Goal: Task Accomplishment & Management: Use online tool/utility

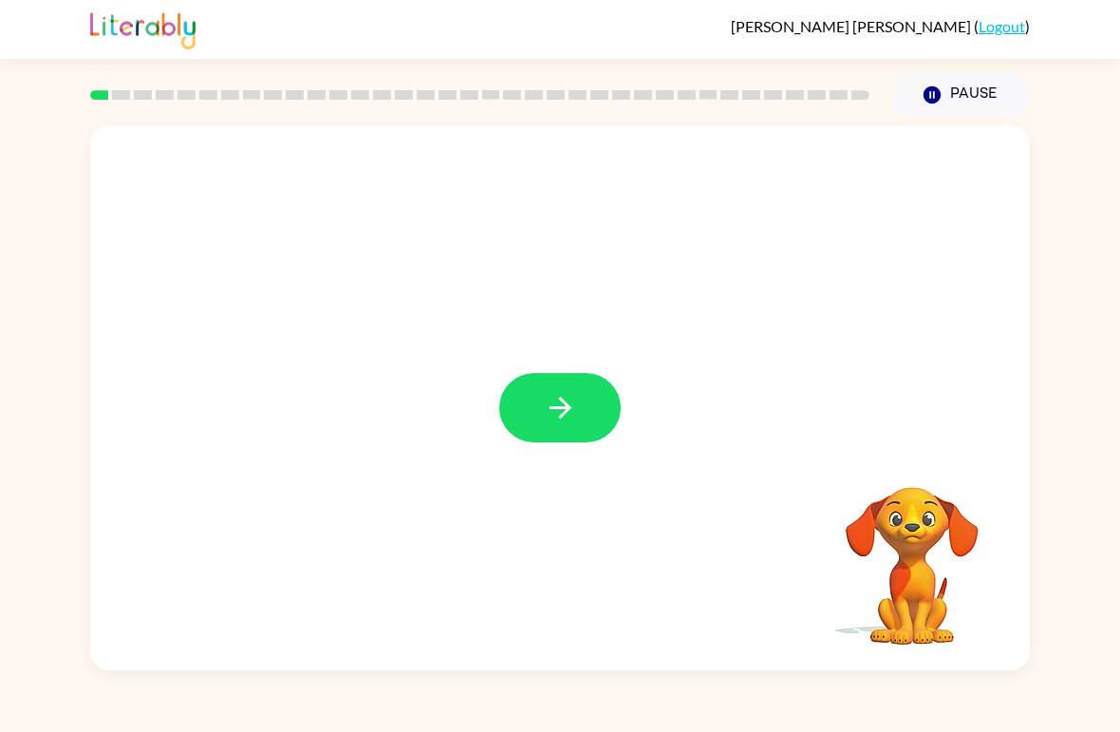
click at [587, 403] on button "button" at bounding box center [560, 407] width 122 height 69
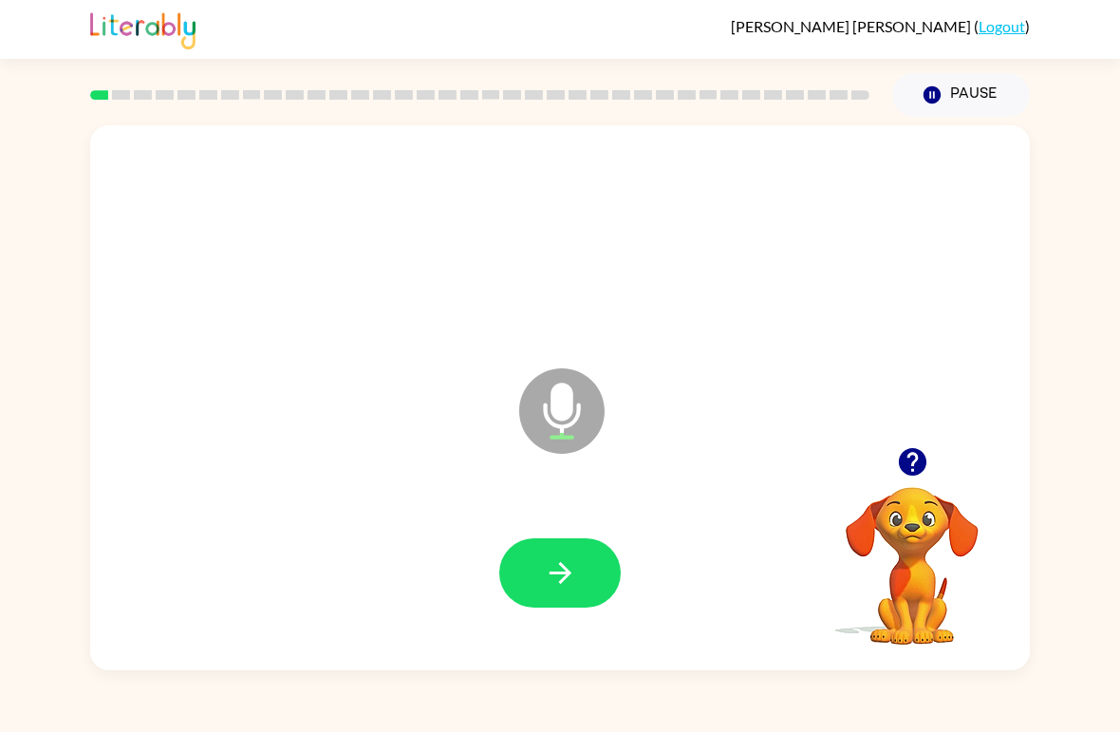
click at [590, 580] on button "button" at bounding box center [560, 572] width 122 height 69
click at [575, 574] on icon "button" at bounding box center [560, 572] width 33 height 33
click at [573, 573] on icon "button" at bounding box center [560, 572] width 33 height 33
click at [581, 563] on button "button" at bounding box center [560, 572] width 122 height 69
click at [590, 569] on button "button" at bounding box center [560, 572] width 122 height 69
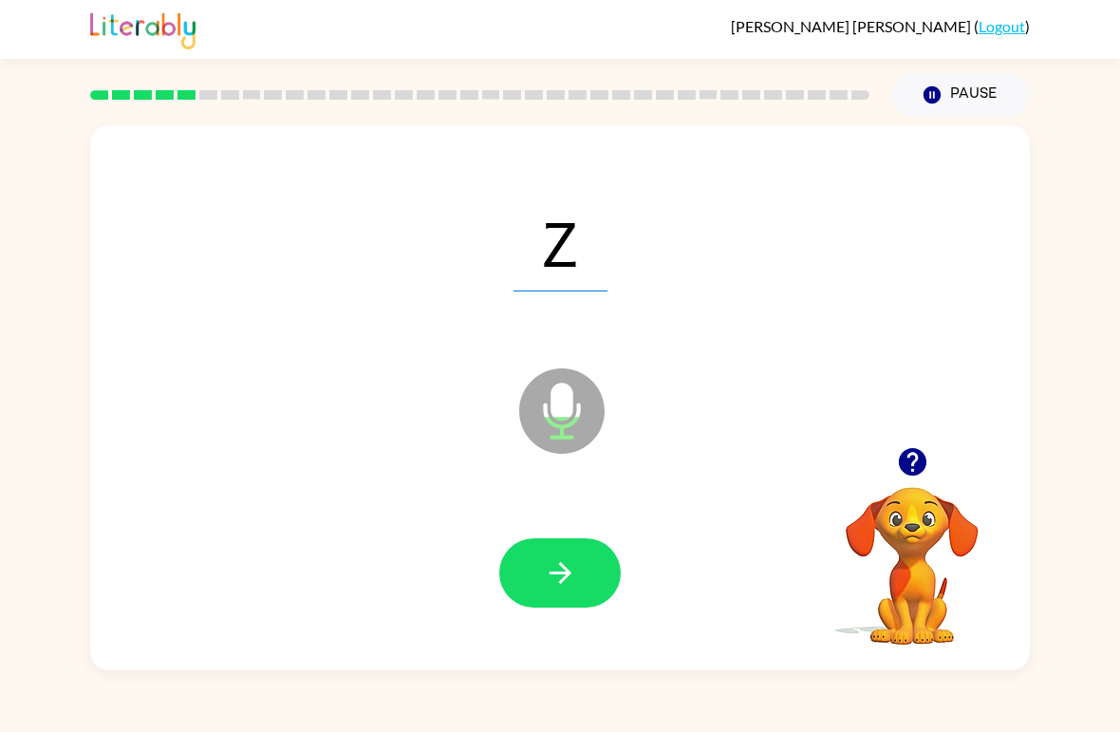
click at [577, 566] on button "button" at bounding box center [560, 572] width 122 height 69
click at [554, 576] on icon "button" at bounding box center [560, 572] width 33 height 33
click at [574, 589] on icon "button" at bounding box center [560, 572] width 33 height 33
click at [578, 608] on button "button" at bounding box center [560, 572] width 122 height 69
click at [583, 608] on button "button" at bounding box center [560, 572] width 122 height 69
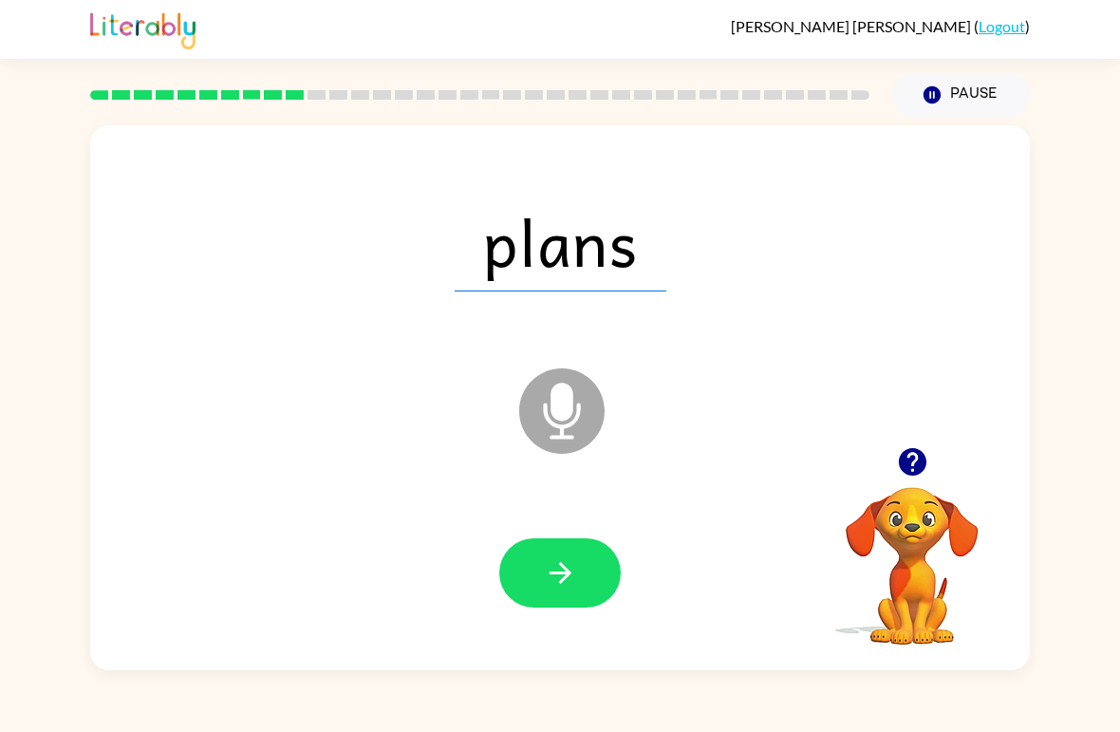
click at [554, 578] on icon "button" at bounding box center [560, 572] width 33 height 33
click at [573, 601] on button "button" at bounding box center [560, 572] width 122 height 69
click at [572, 593] on button "button" at bounding box center [560, 572] width 122 height 69
click at [566, 593] on button "button" at bounding box center [560, 572] width 122 height 69
click at [552, 598] on button "button" at bounding box center [560, 572] width 122 height 69
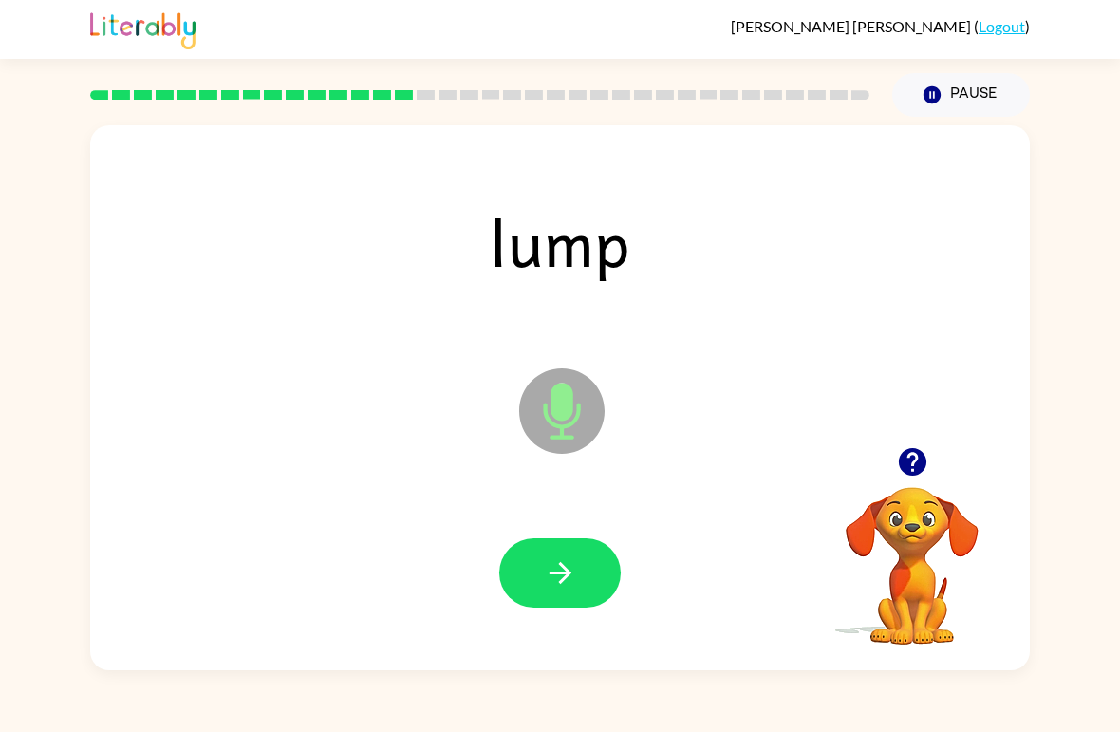
click at [564, 570] on icon "button" at bounding box center [560, 573] width 22 height 22
click at [556, 593] on button "button" at bounding box center [560, 572] width 122 height 69
click at [565, 572] on icon "button" at bounding box center [560, 572] width 33 height 33
click at [575, 576] on icon "button" at bounding box center [560, 572] width 33 height 33
click at [558, 583] on icon "button" at bounding box center [560, 572] width 33 height 33
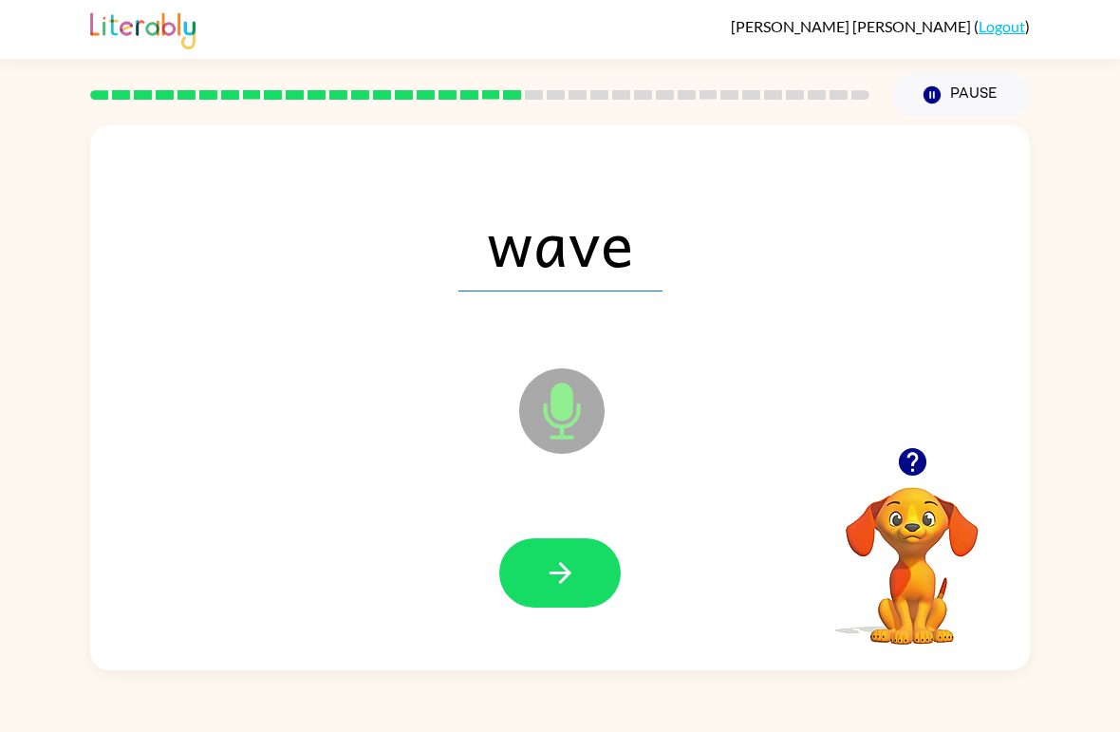
click at [554, 565] on icon "button" at bounding box center [560, 572] width 33 height 33
click at [579, 583] on button "button" at bounding box center [560, 572] width 122 height 69
click at [558, 588] on icon "button" at bounding box center [560, 572] width 33 height 33
click at [560, 590] on icon "button" at bounding box center [560, 572] width 33 height 33
click at [565, 582] on icon "button" at bounding box center [560, 572] width 33 height 33
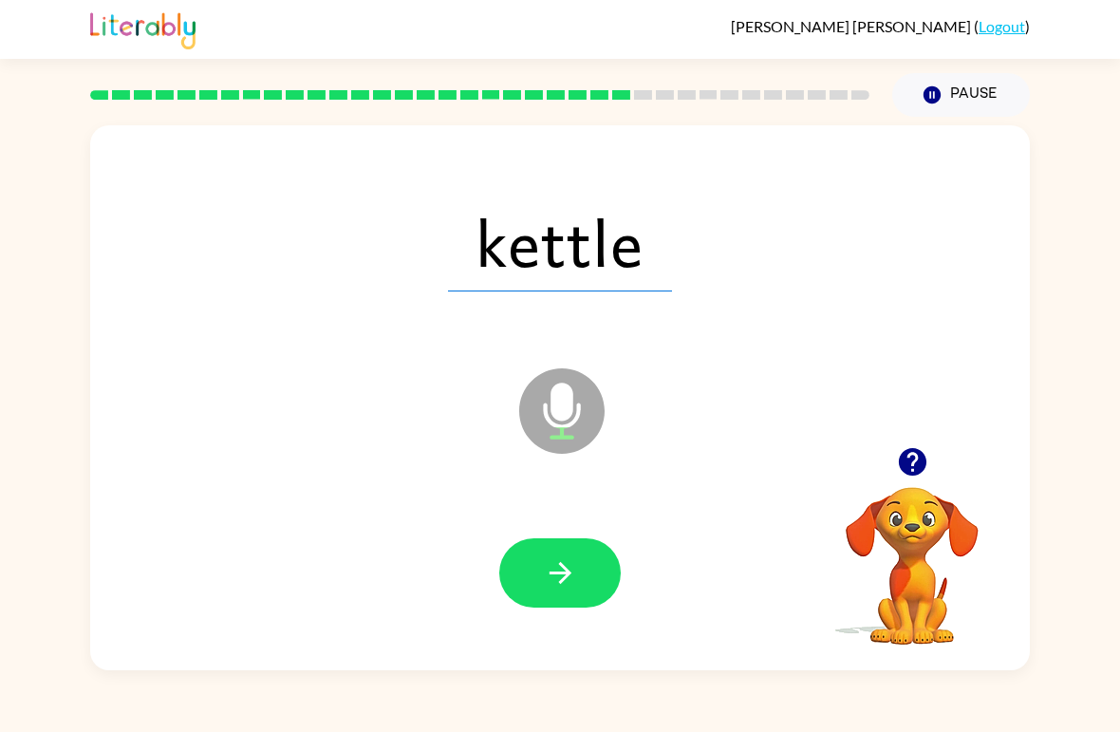
click at [574, 589] on icon "button" at bounding box center [560, 572] width 33 height 33
click at [565, 605] on button "button" at bounding box center [560, 572] width 122 height 69
click at [561, 584] on icon "button" at bounding box center [560, 573] width 22 height 22
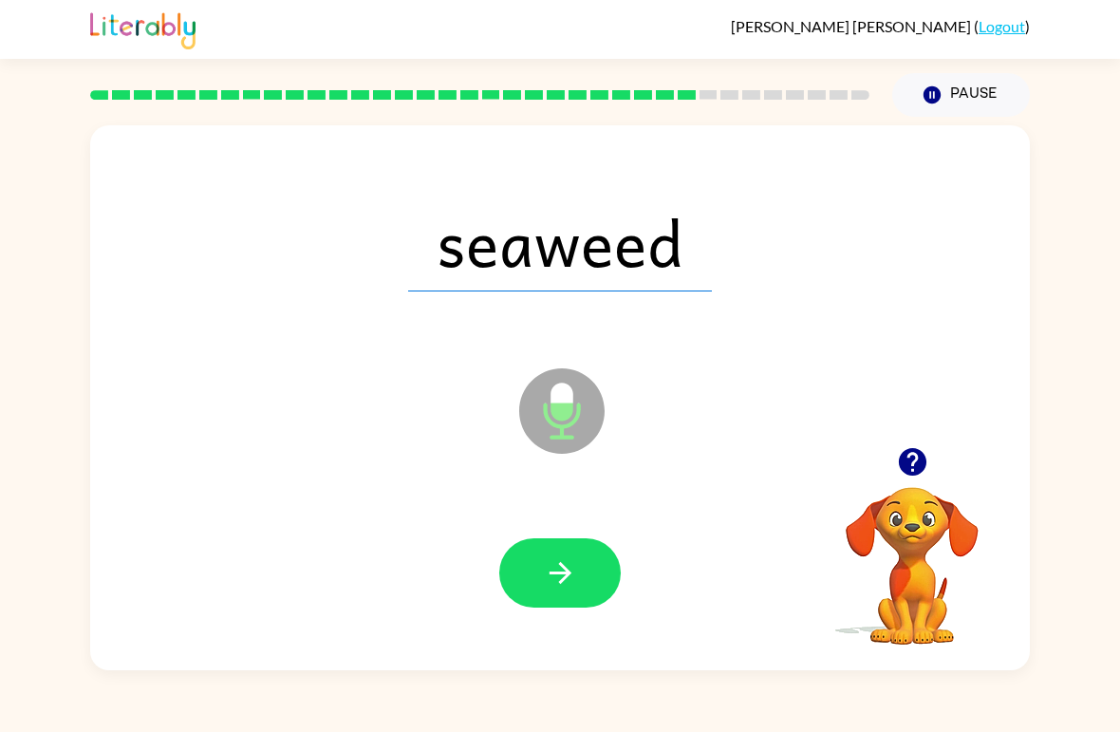
click at [562, 608] on button "button" at bounding box center [560, 572] width 122 height 69
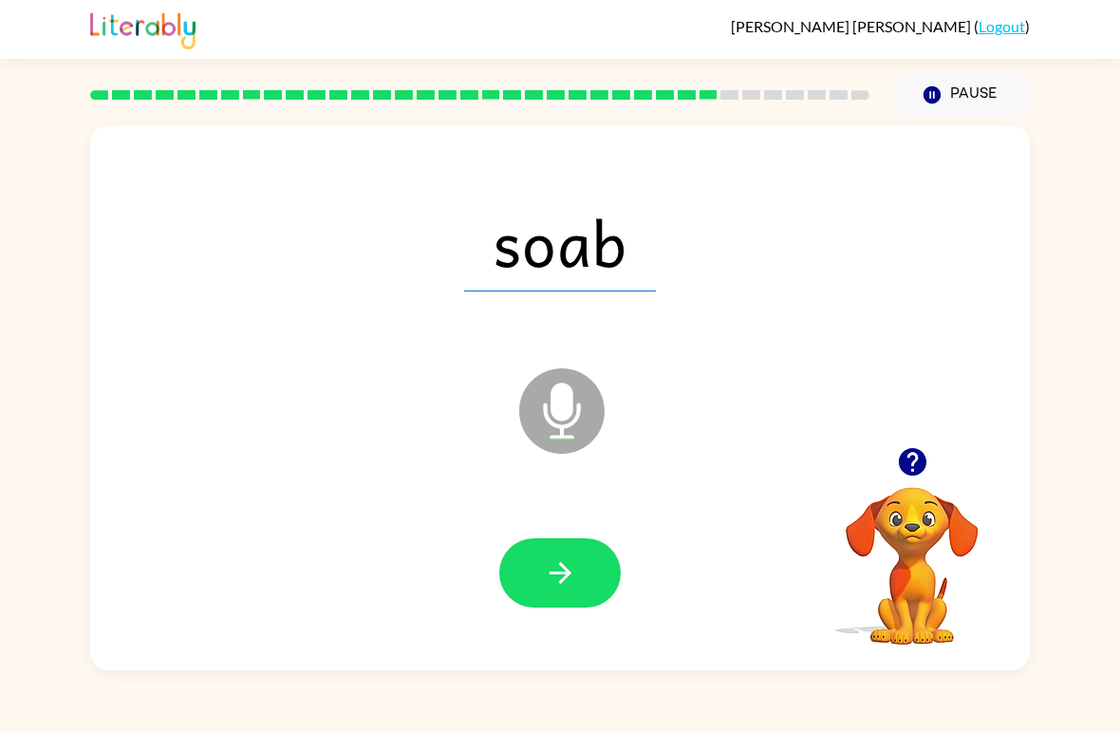
click at [546, 602] on button "button" at bounding box center [560, 572] width 122 height 69
click at [567, 570] on icon "button" at bounding box center [560, 573] width 22 height 22
click at [567, 602] on button "button" at bounding box center [560, 572] width 122 height 69
click at [569, 580] on icon "button" at bounding box center [560, 572] width 33 height 33
click at [540, 576] on button "button" at bounding box center [560, 572] width 122 height 69
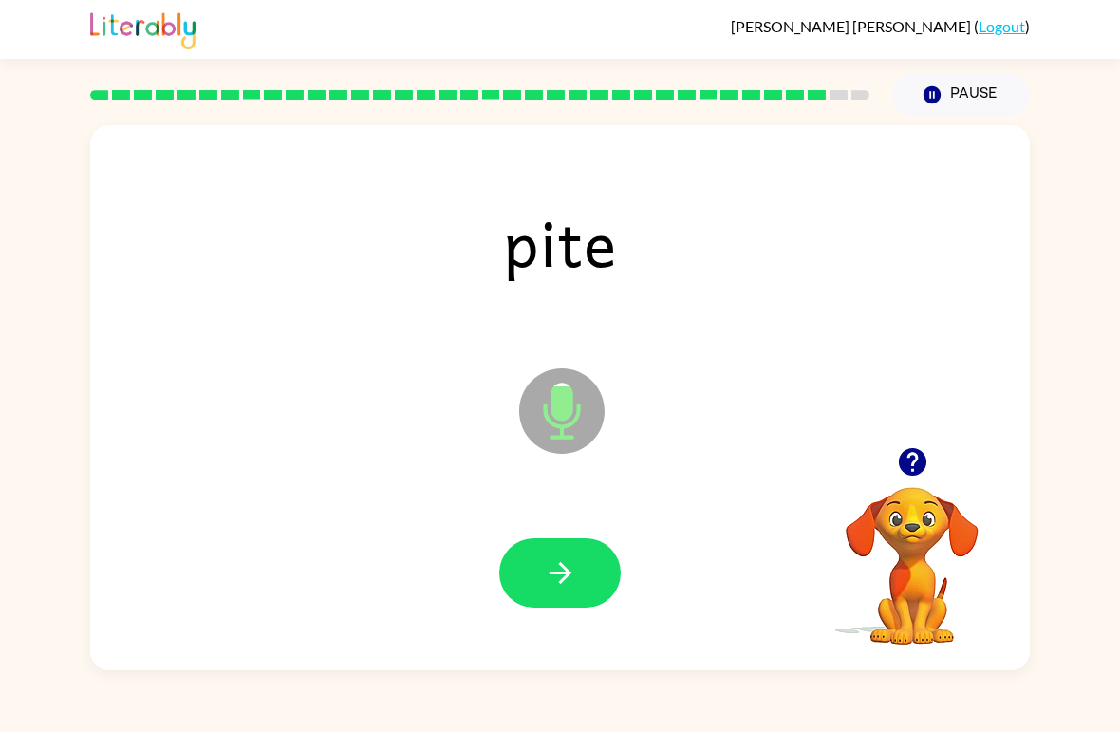
click at [560, 581] on icon "button" at bounding box center [560, 572] width 33 height 33
click at [563, 588] on icon "button" at bounding box center [560, 572] width 33 height 33
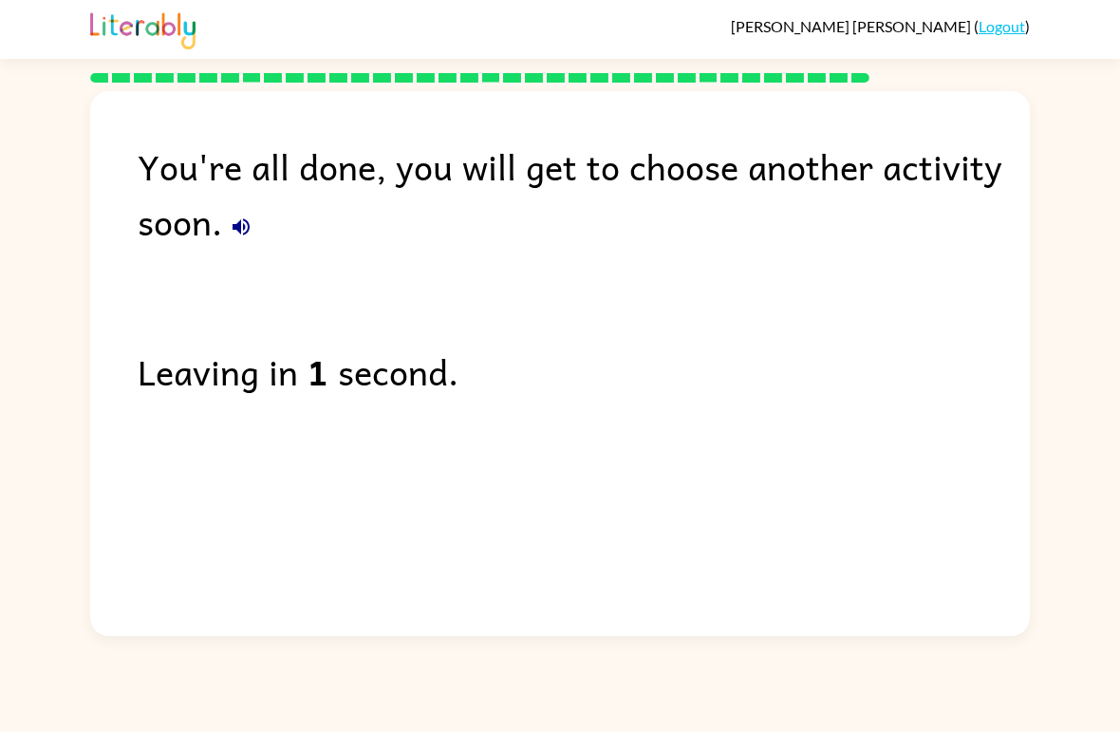
click at [254, 224] on button "button" at bounding box center [241, 227] width 38 height 38
